Goal: Task Accomplishment & Management: Use online tool/utility

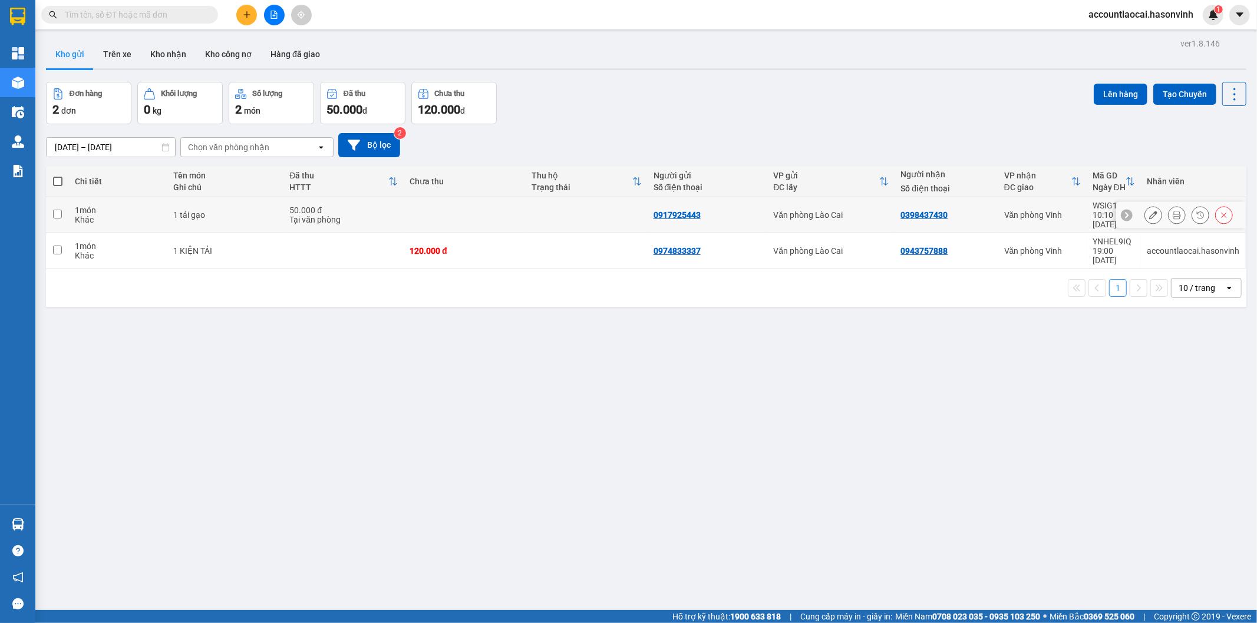
click at [1173, 211] on icon at bounding box center [1177, 215] width 8 height 8
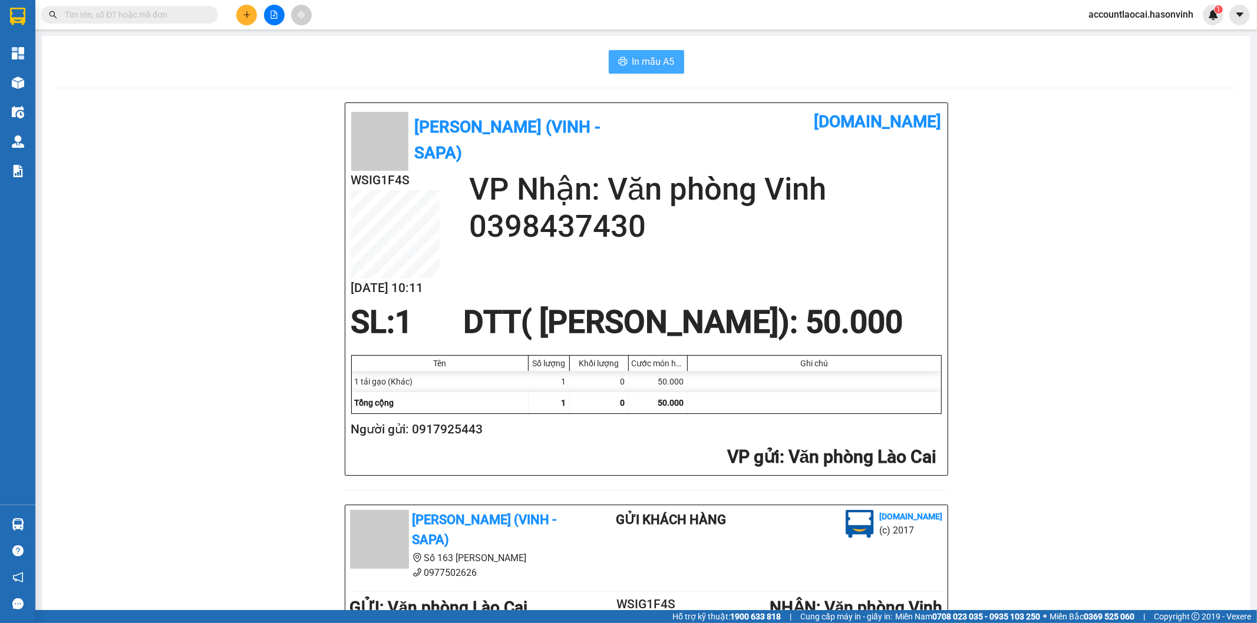
drag, startPoint x: 662, startPoint y: 55, endPoint x: 607, endPoint y: 67, distance: 56.6
click at [661, 55] on span "In mẫu A5" at bounding box center [653, 61] width 42 height 15
